Goal: Task Accomplishment & Management: Use online tool/utility

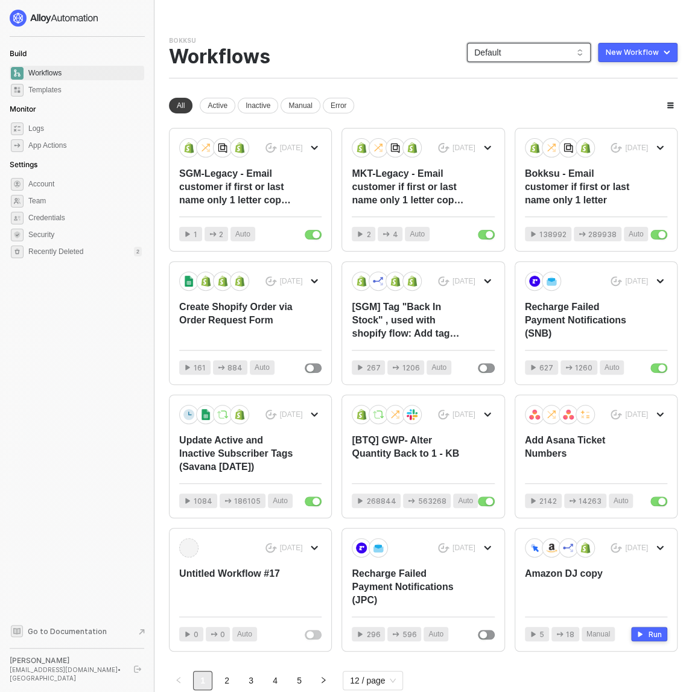
click at [532, 52] on span "Default" at bounding box center [528, 52] width 109 height 18
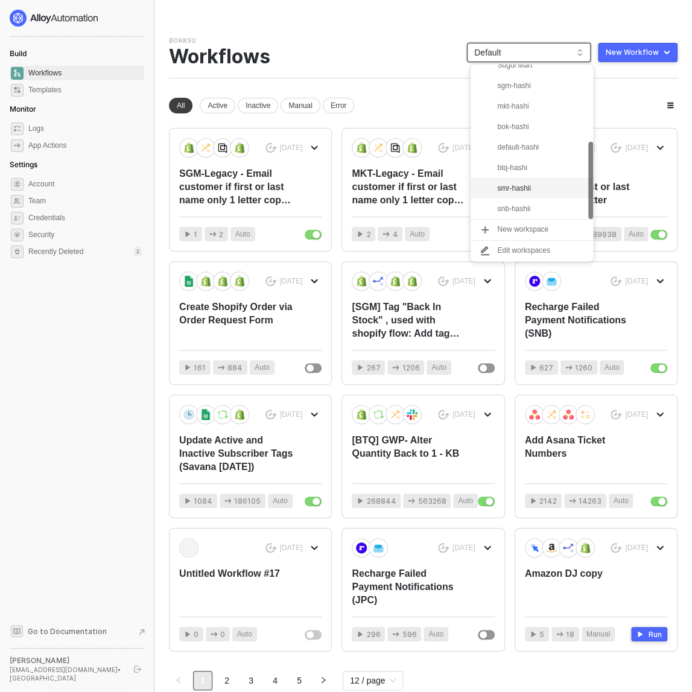
scroll to position [64, 0]
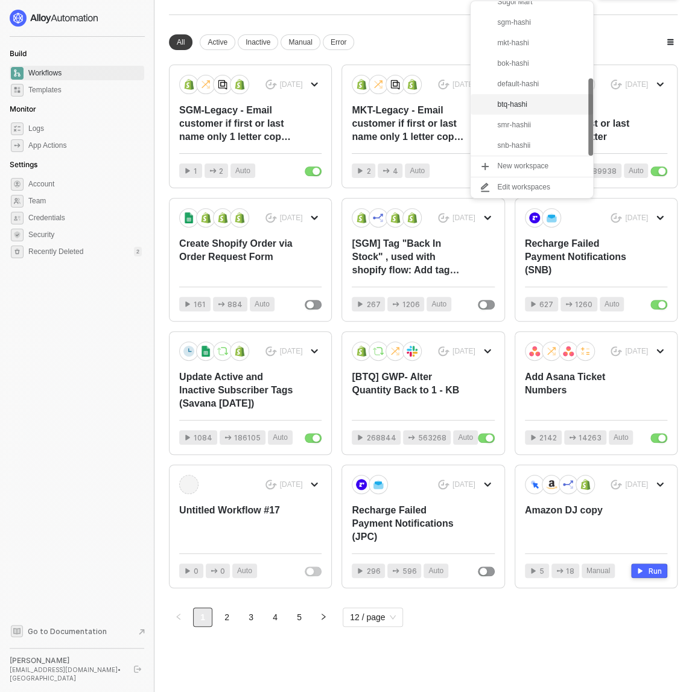
click at [543, 99] on div "btq-hashi" at bounding box center [541, 104] width 89 height 14
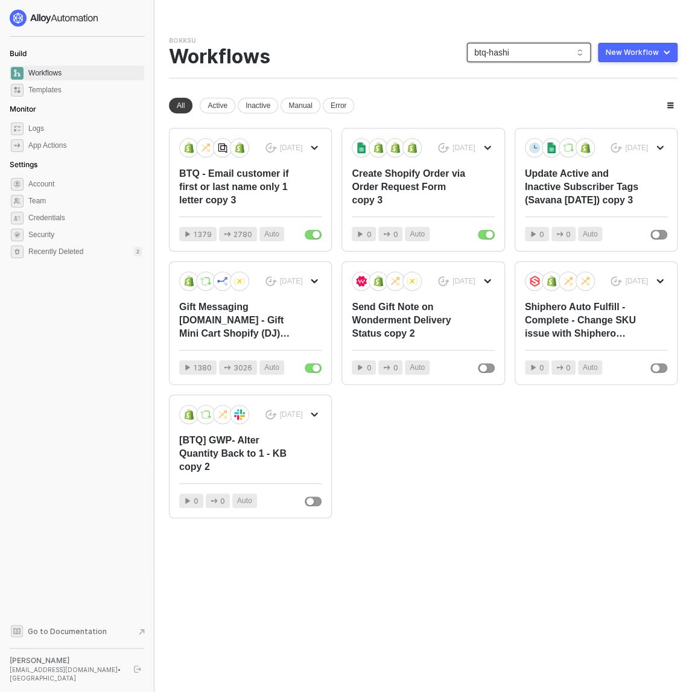
click at [159, 319] on div "You need to expand your browser window or switch to a computer with a bigger sc…" at bounding box center [423, 346] width 538 height 692
click at [229, 324] on div "Gift Messaging [DOMAIN_NAME] - Gift Mini Cart Shopify (DJ) with SMTP copy 7" at bounding box center [236, 320] width 114 height 40
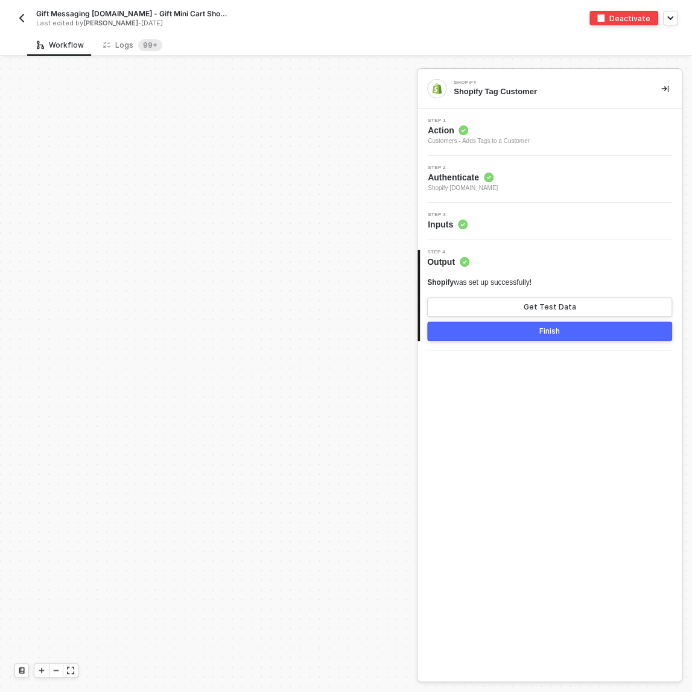
scroll to position [1000, 0]
click at [67, 12] on span "Gift Messaging [DOMAIN_NAME] - Gift Mini Cart Shopify (DJ) with SMTP copy 7" at bounding box center [132, 13] width 192 height 10
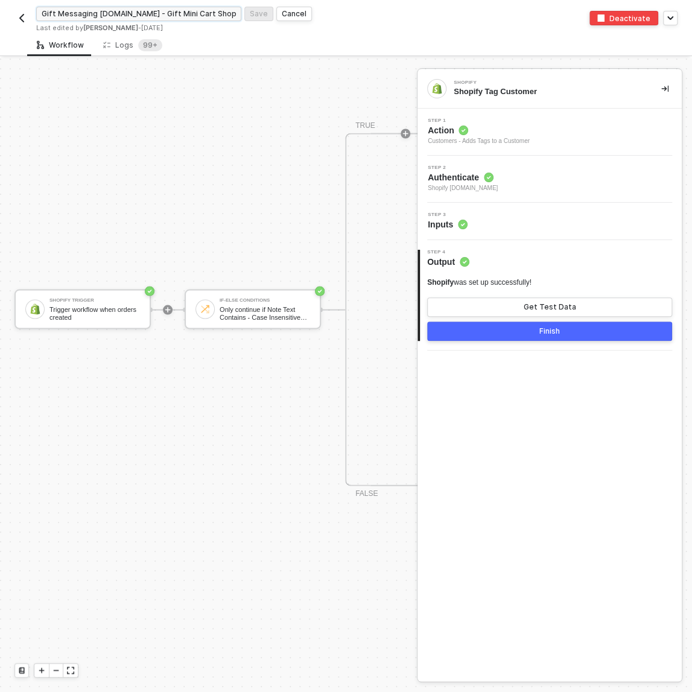
click at [83, 16] on input "Gift Messaging [DOMAIN_NAME] - Gift Mini Cart Shopify (DJ) with SMTP copy 7" at bounding box center [138, 14] width 205 height 14
click at [24, 17] on img "button" at bounding box center [22, 18] width 10 height 10
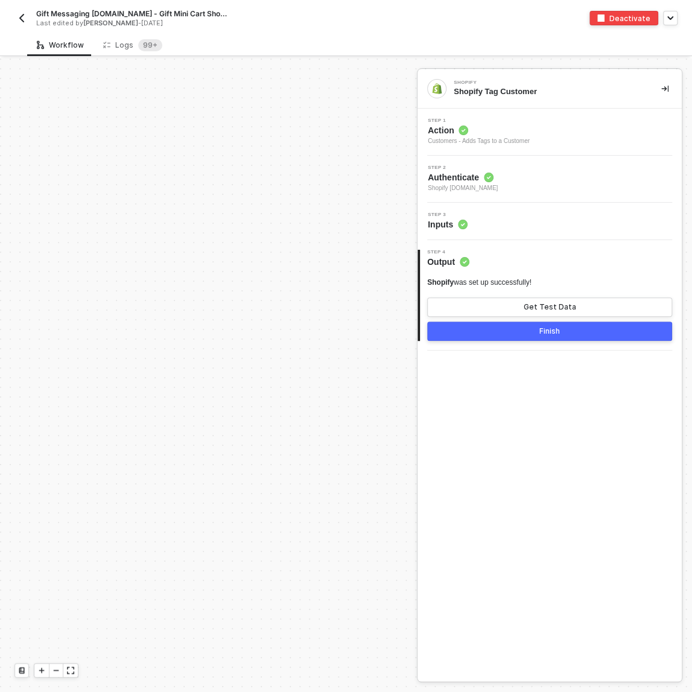
scroll to position [1000, 0]
